Goal: Navigation & Orientation: Understand site structure

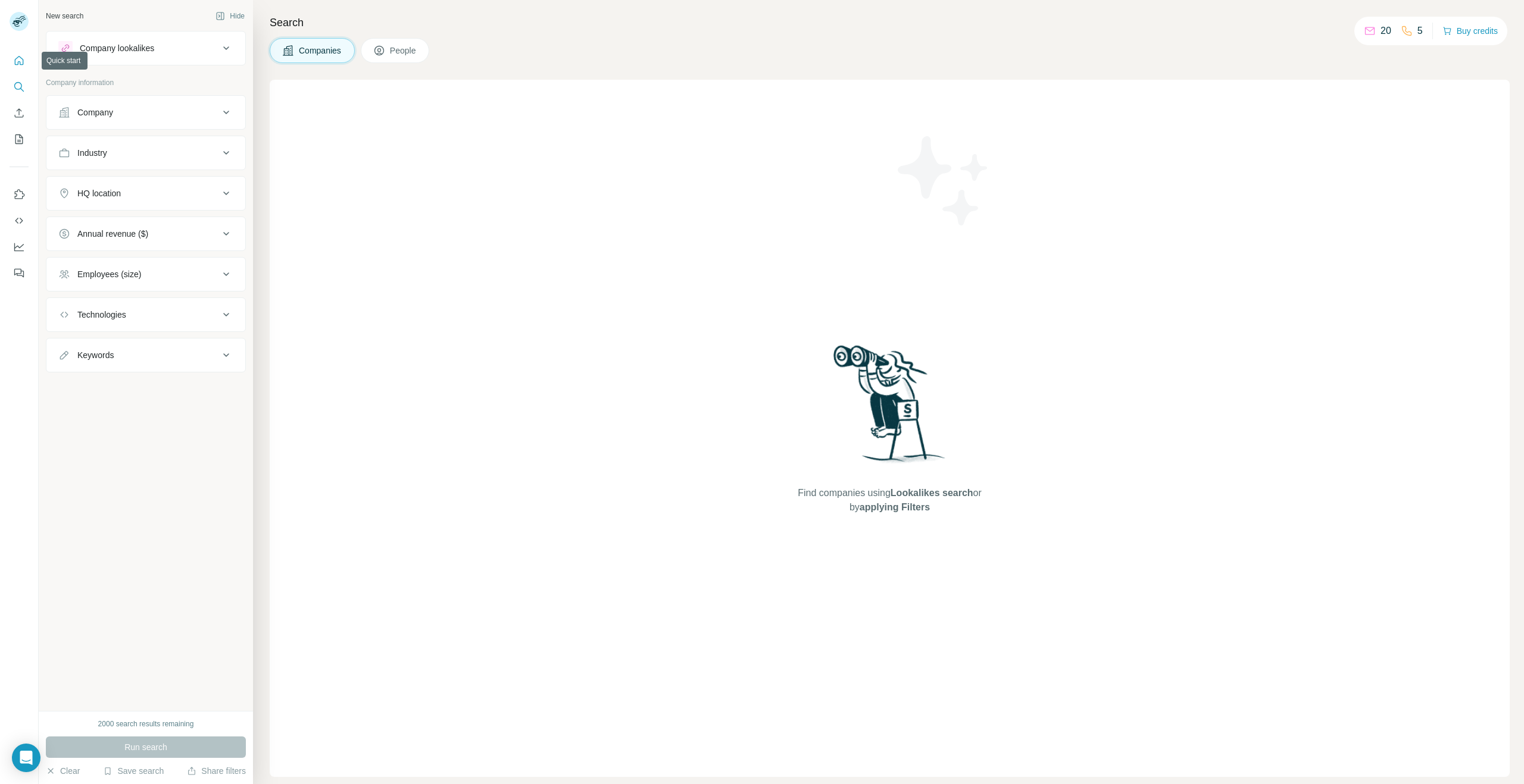
click at [27, 50] on button "Quick start" at bounding box center [19, 61] width 19 height 21
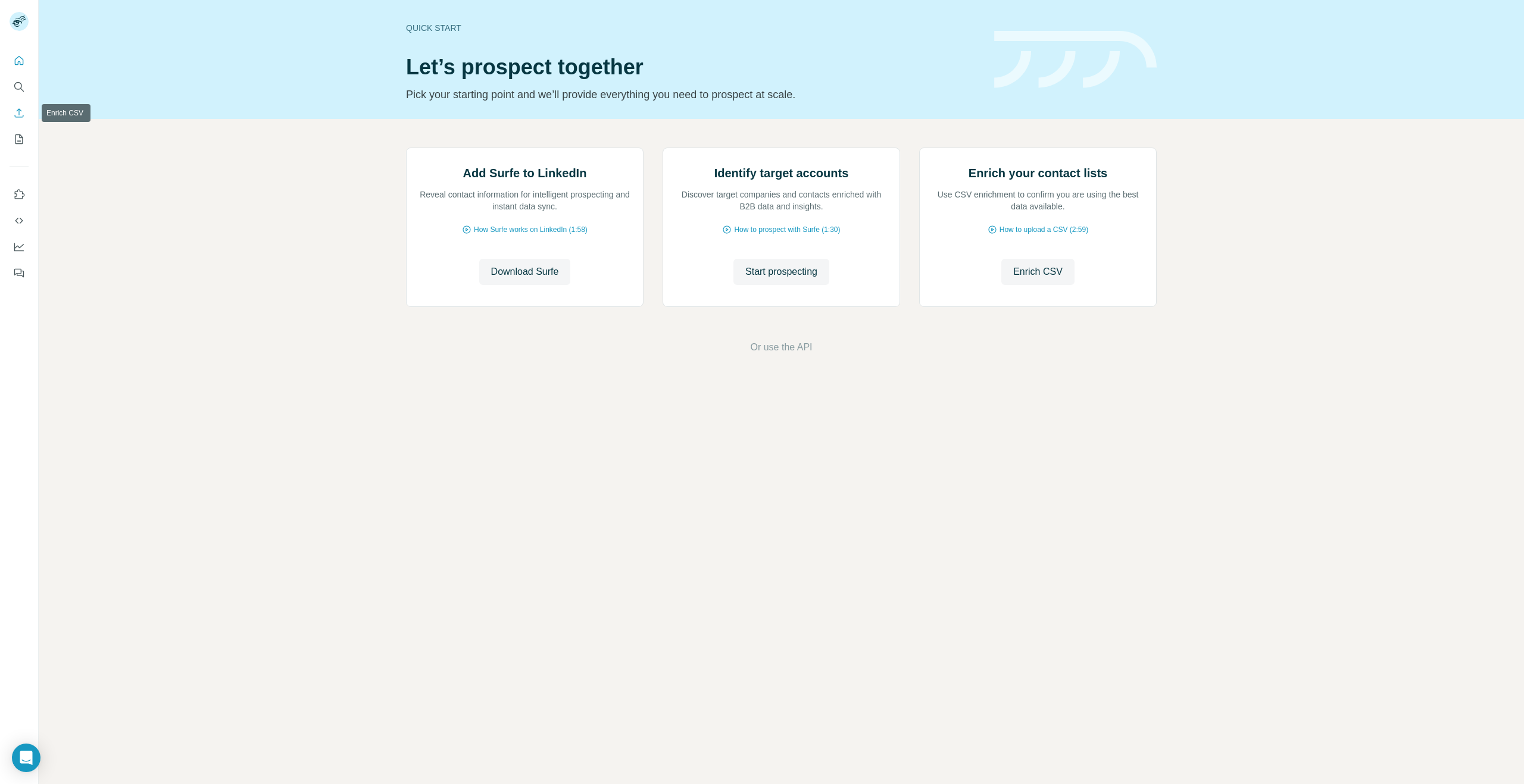
click at [24, 113] on icon "Enrich CSV" at bounding box center [18, 113] width 12 height 12
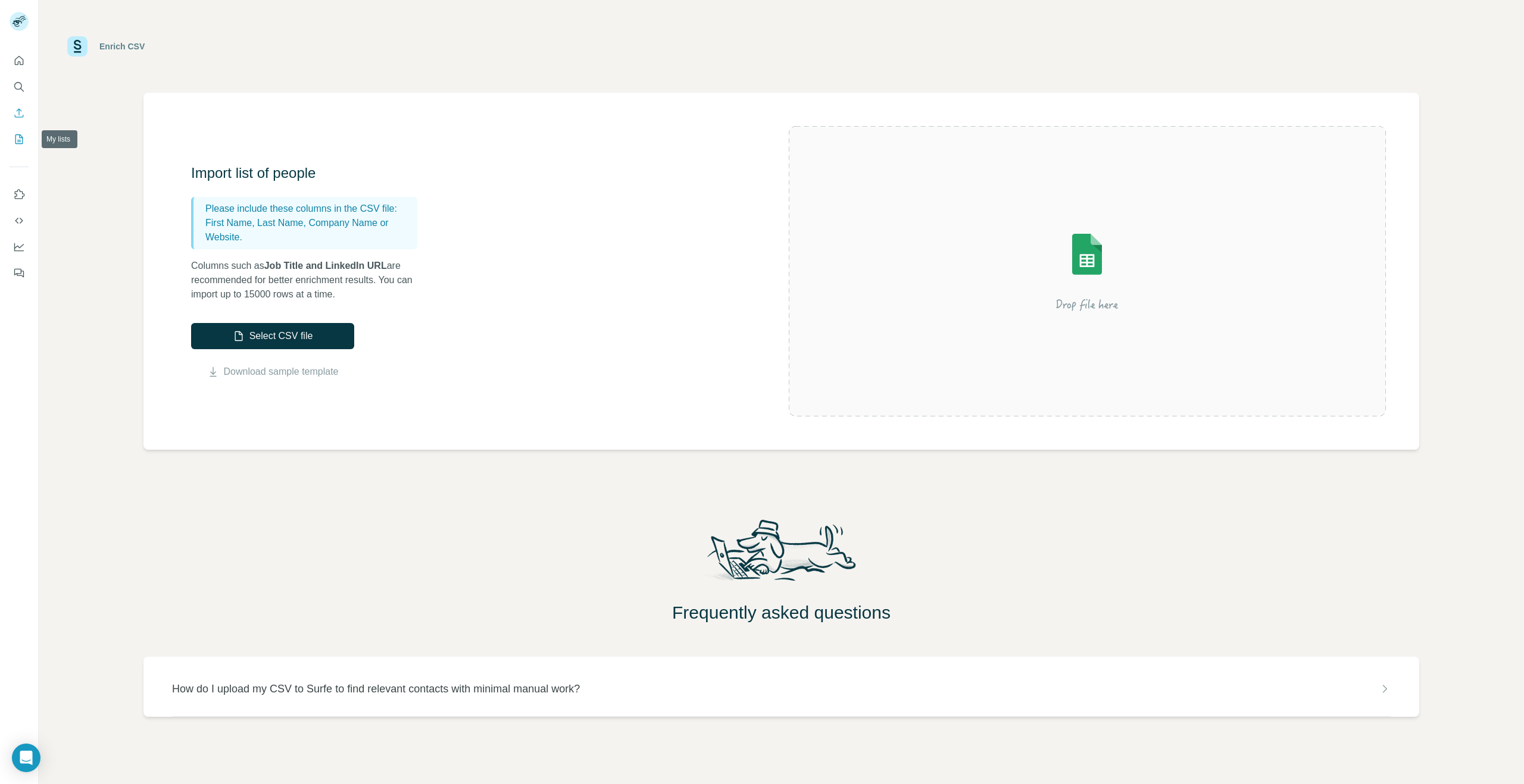
click at [14, 141] on icon "My lists" at bounding box center [18, 139] width 12 height 12
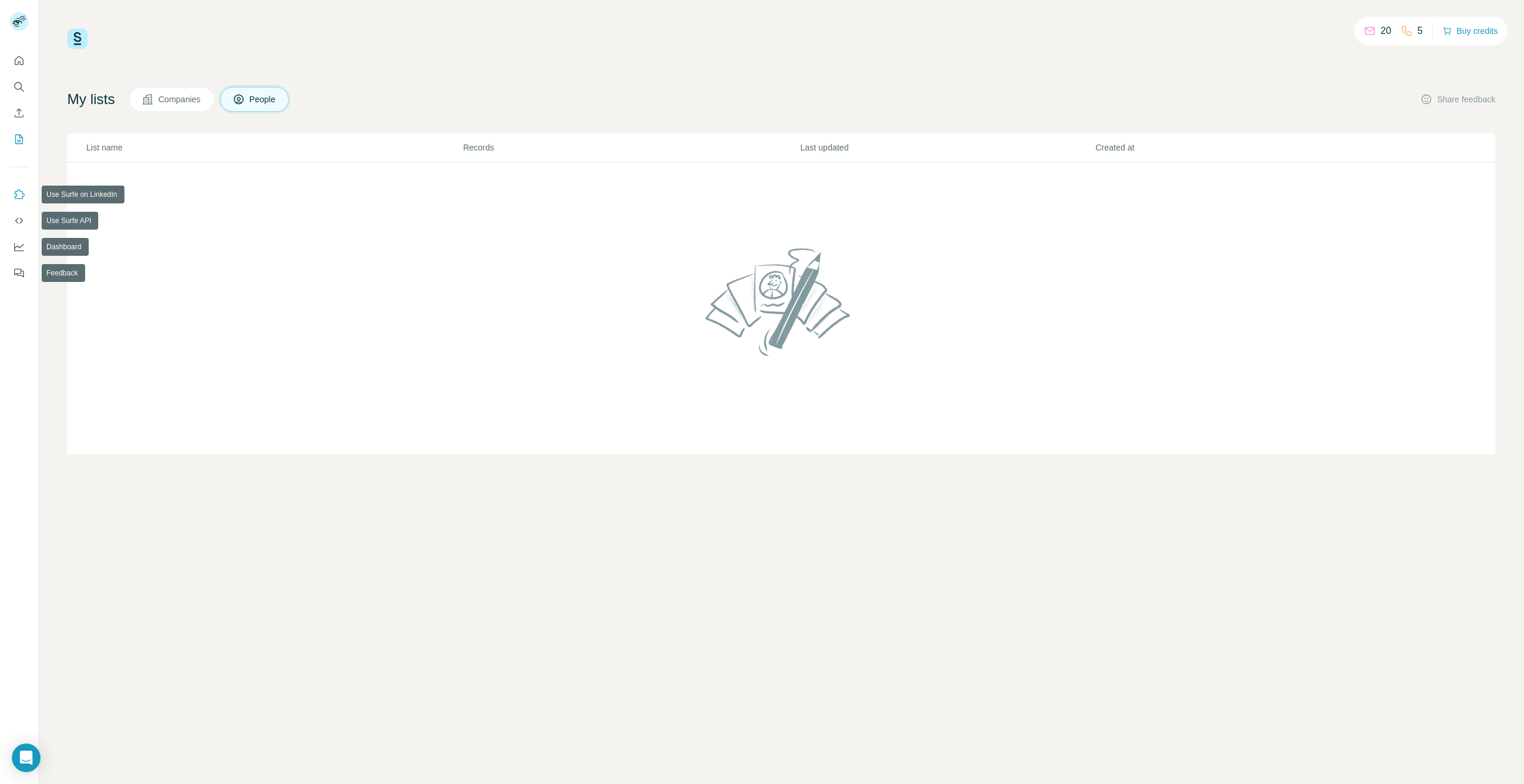
click at [15, 184] on button "Use Surfe on LinkedIn" at bounding box center [19, 195] width 19 height 21
